Goal: Find specific page/section: Find specific page/section

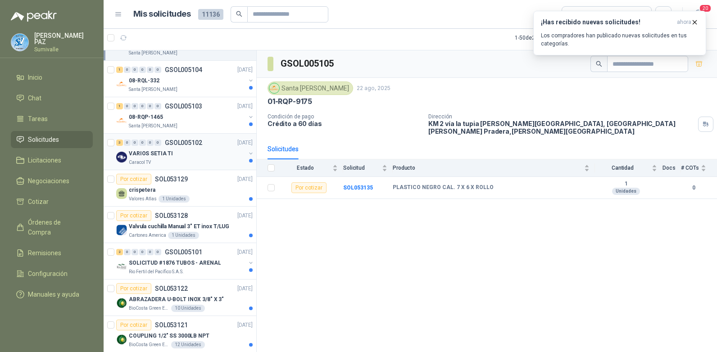
scroll to position [766, 0]
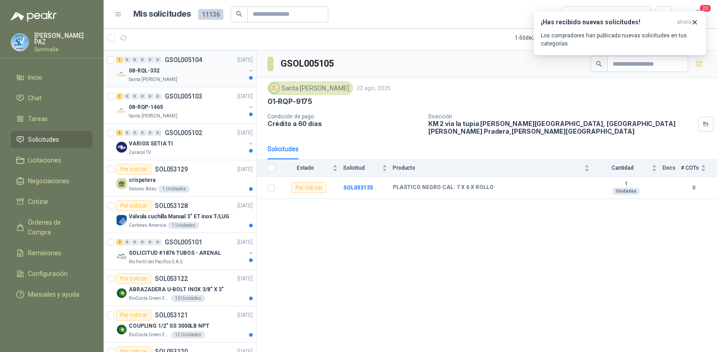
click at [206, 72] on div "08-RQL-332" at bounding box center [187, 70] width 117 height 11
click at [206, 105] on div "08-RQP-1465" at bounding box center [187, 107] width 117 height 11
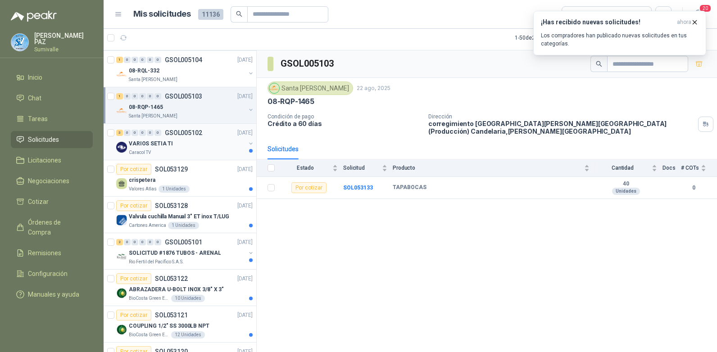
click at [214, 139] on div "VARIOS SETIA TI" at bounding box center [187, 143] width 117 height 11
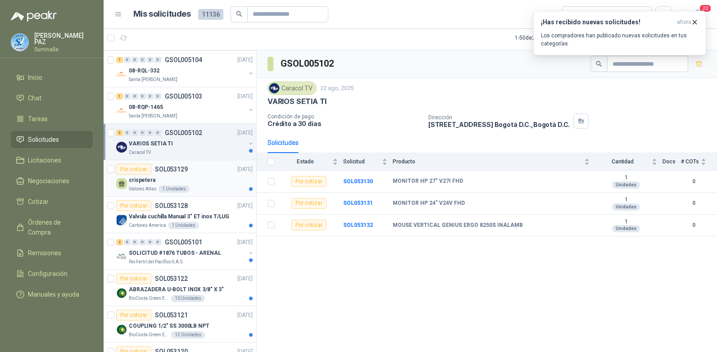
click at [210, 178] on div "crispetera" at bounding box center [191, 180] width 124 height 11
